Goal: Check status: Check status

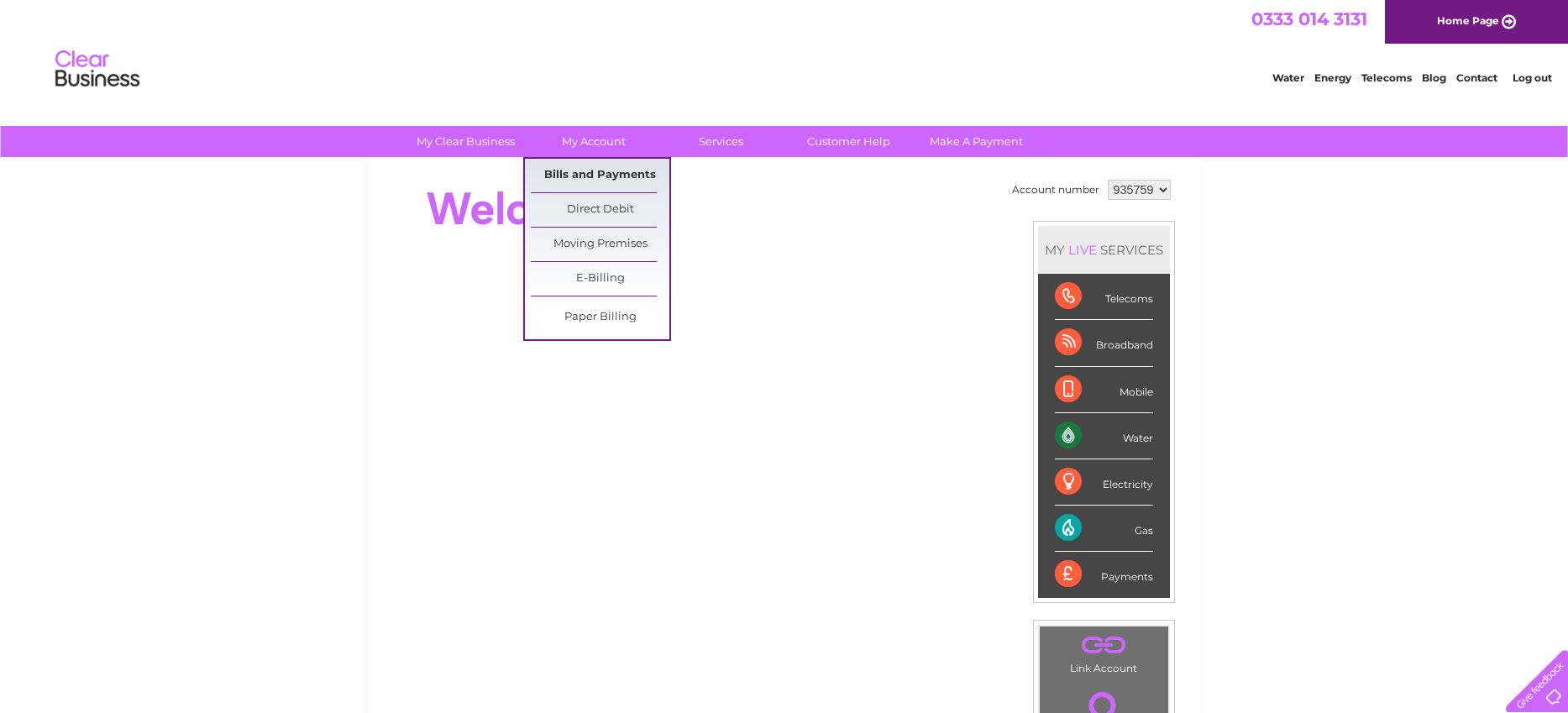
click at [585, 166] on link "Bills and Payments" at bounding box center [600, 176] width 138 height 34
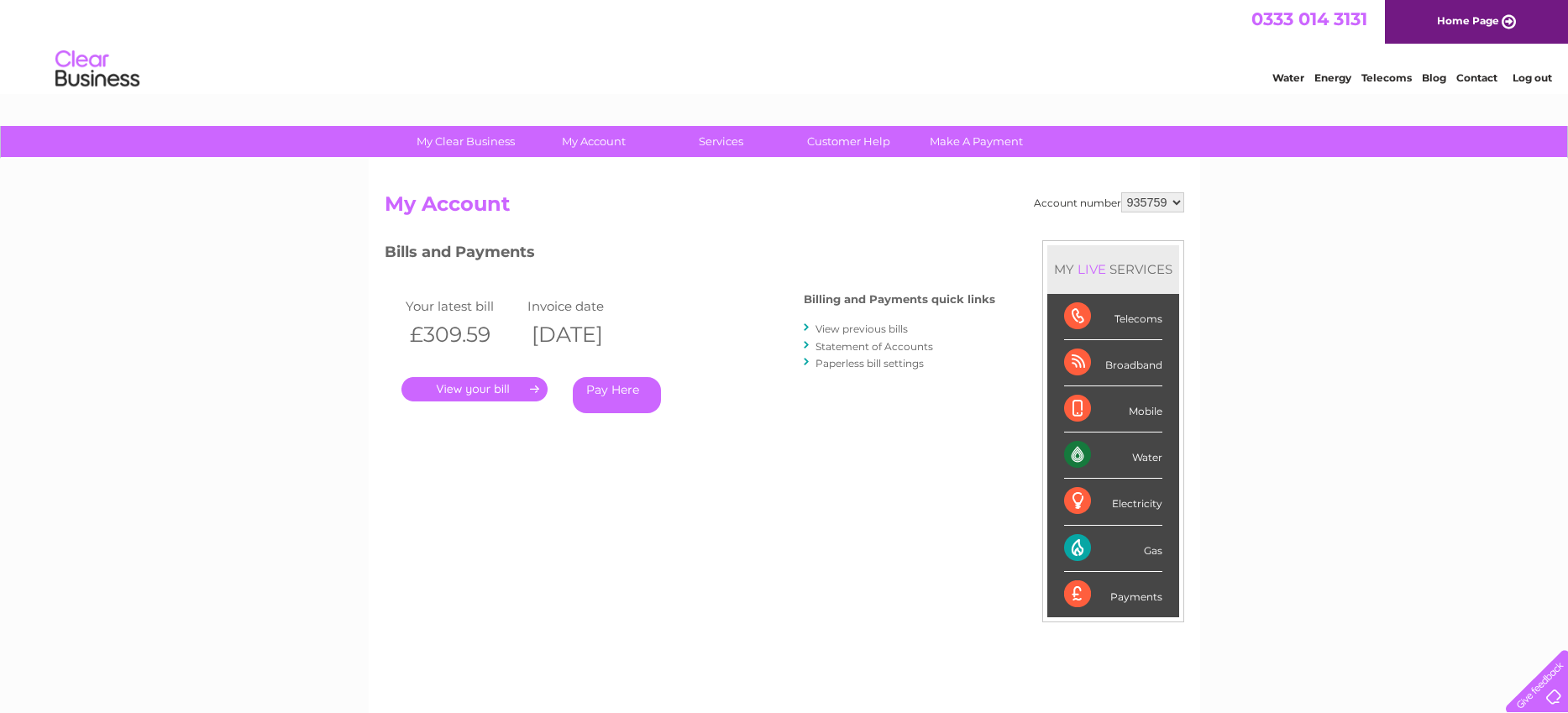
click at [483, 393] on link "." at bounding box center [474, 389] width 146 height 24
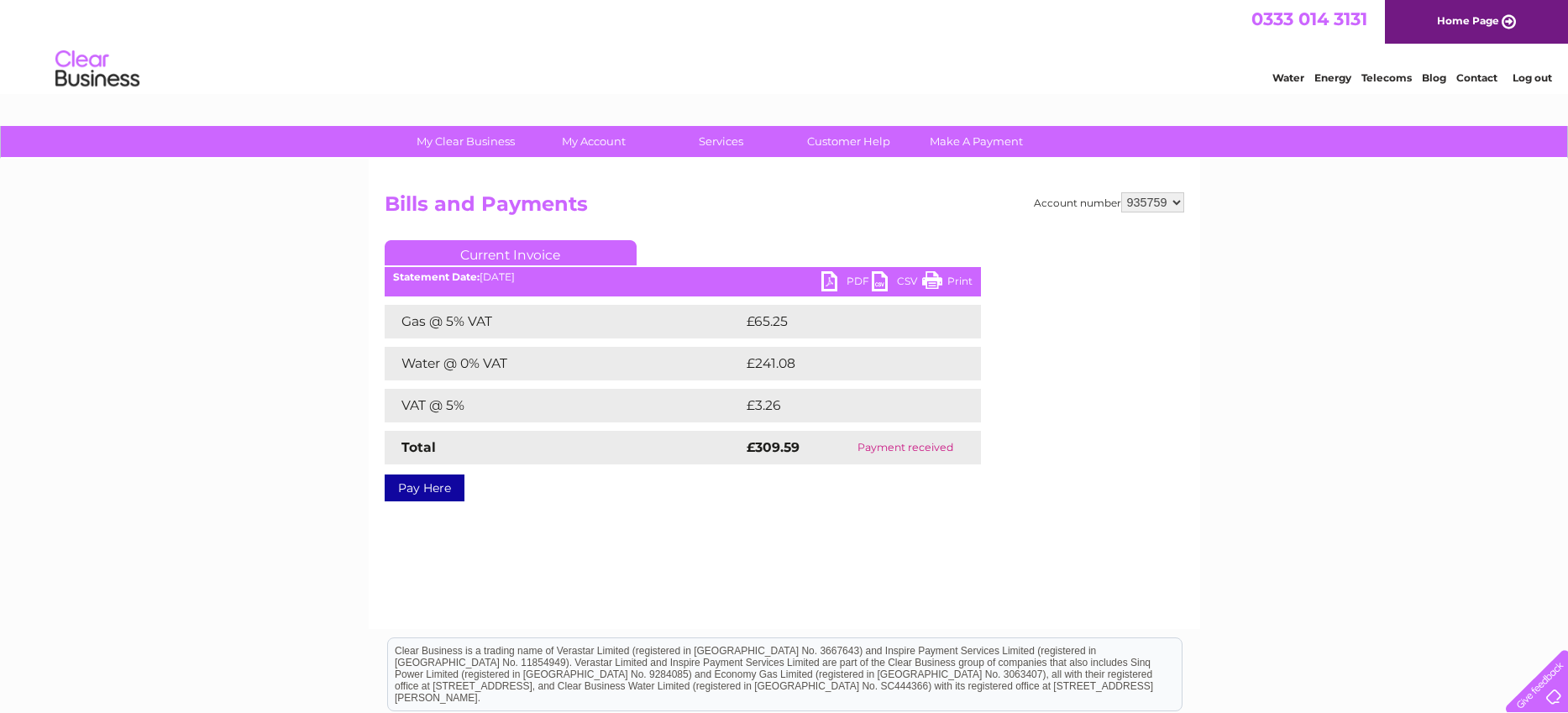
click at [828, 280] on link "PDF" at bounding box center [846, 283] width 51 height 24
